Goal: Task Accomplishment & Management: Manage account settings

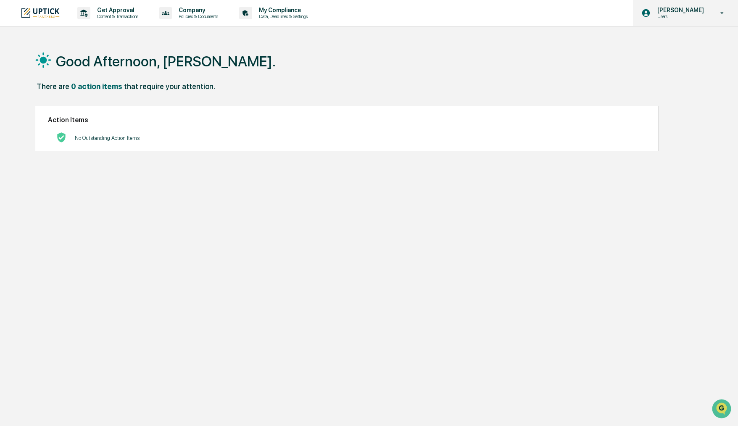
click at [718, 13] on icon at bounding box center [722, 13] width 15 height 8
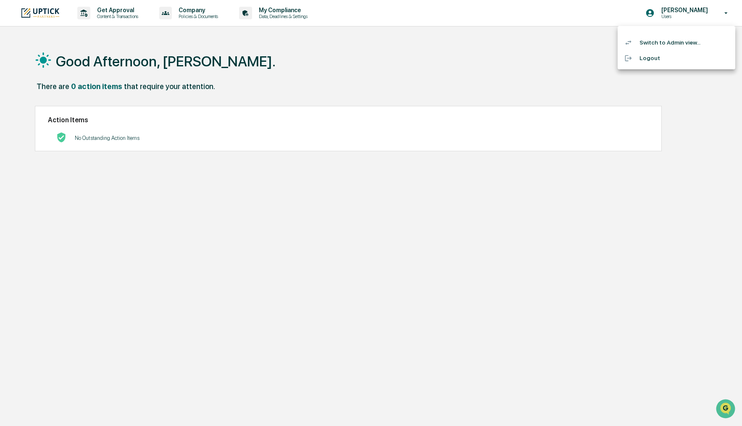
click at [683, 43] on li "Switch to Admin view..." at bounding box center [677, 43] width 118 height 16
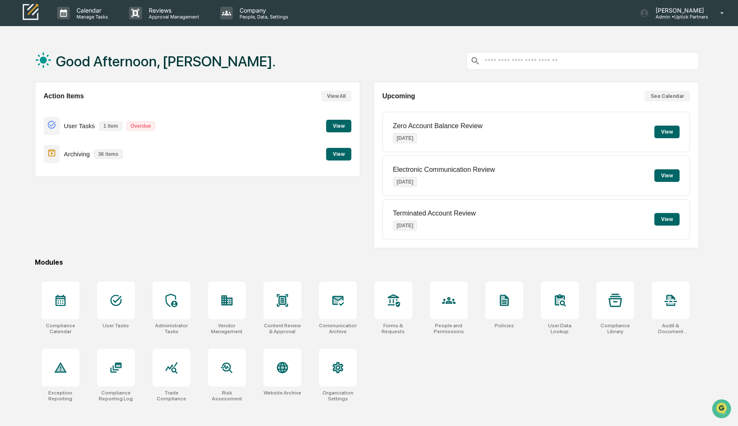
click at [338, 121] on button "View" at bounding box center [338, 126] width 25 height 13
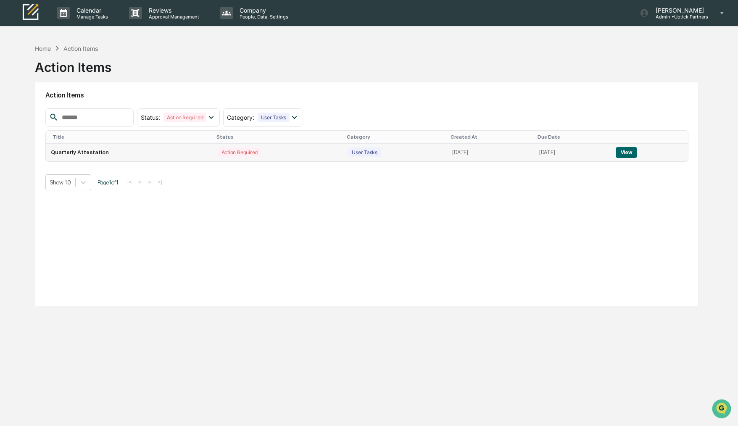
click at [636, 153] on button "View" at bounding box center [625, 152] width 21 height 11
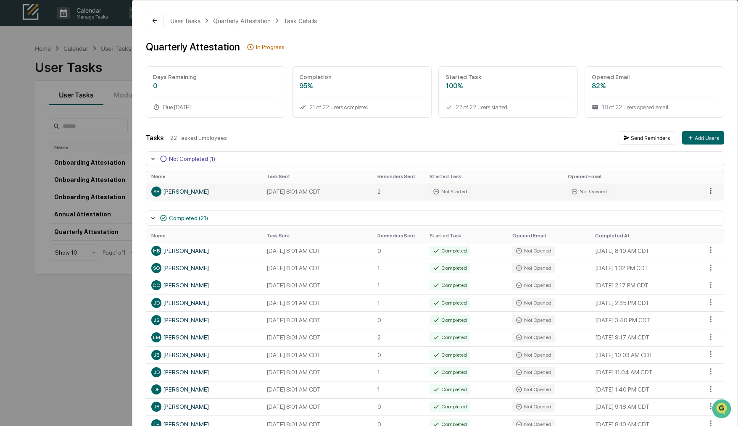
click at [708, 192] on html "Calendar Manage Tasks Reviews Approval Management Company People, Data, Setting…" at bounding box center [369, 213] width 738 height 426
click at [713, 220] on div "Send Reminder" at bounding box center [710, 219] width 63 height 13
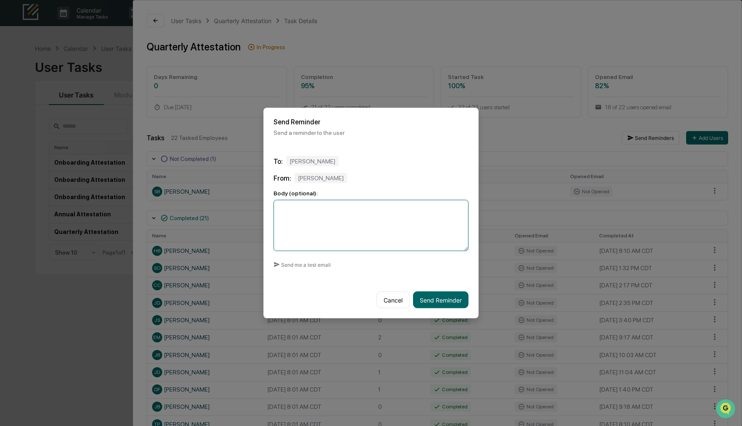
click at [298, 234] on textarea at bounding box center [370, 225] width 195 height 51
click at [448, 304] on button "Send Reminder" at bounding box center [440, 300] width 55 height 17
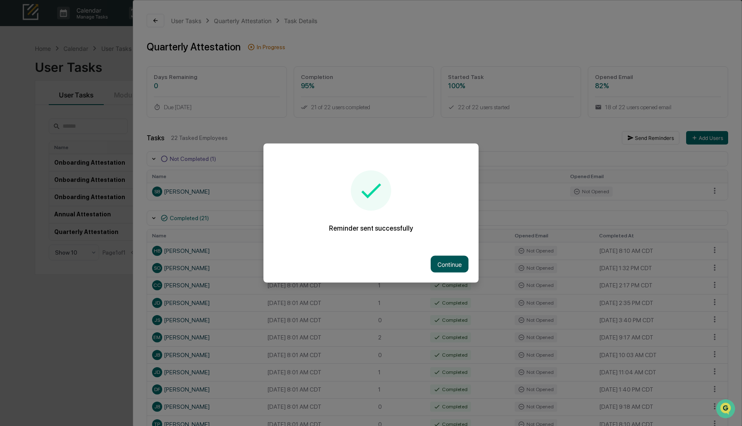
click at [445, 260] on button "Continue" at bounding box center [450, 264] width 38 height 17
